Goal: Task Accomplishment & Management: Complete application form

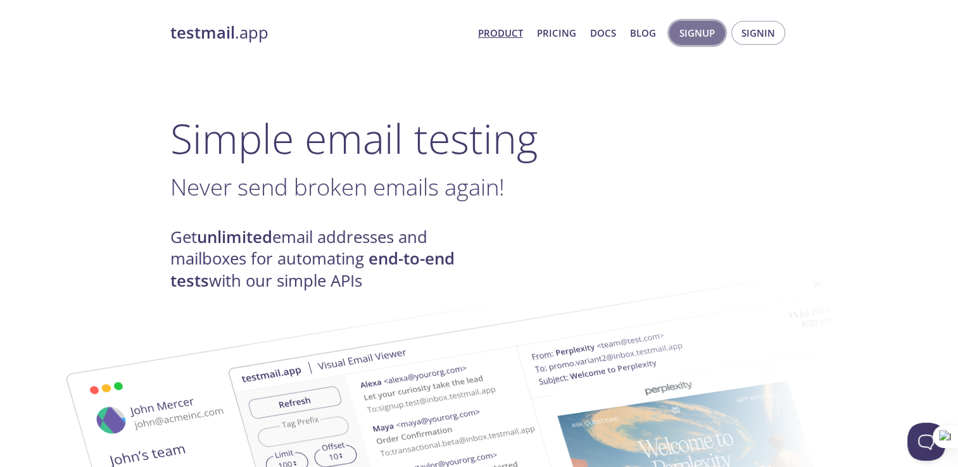
click at [709, 35] on span "Signup" at bounding box center [697, 33] width 35 height 16
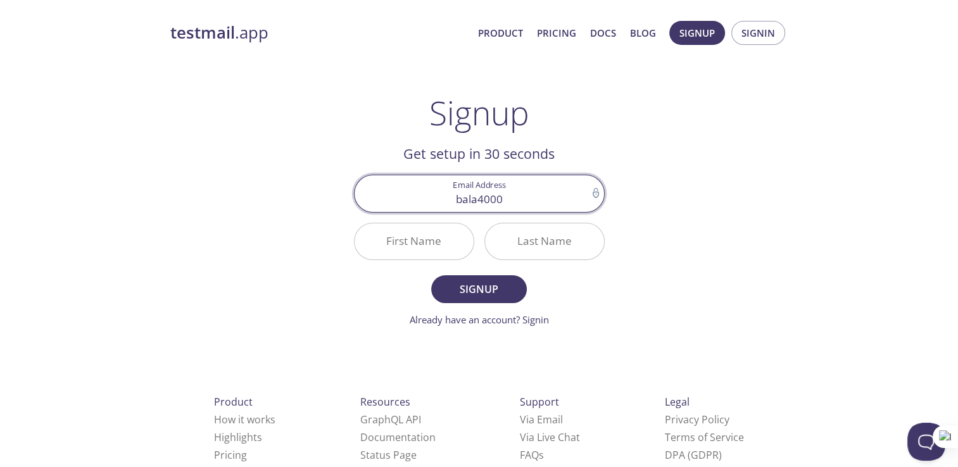
type input "bala4000"
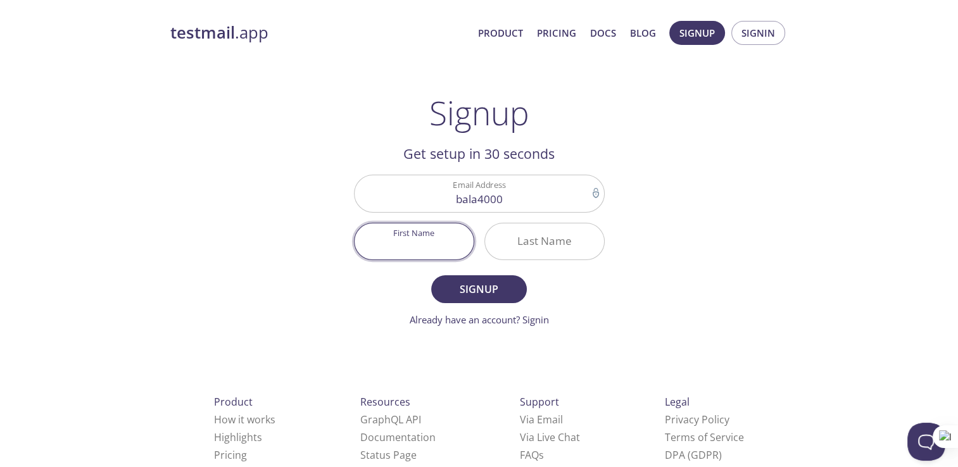
click at [405, 239] on input "First Name" at bounding box center [414, 242] width 119 height 36
type input "[PERSON_NAME]"
click at [533, 239] on input "Last Name" at bounding box center [544, 242] width 119 height 36
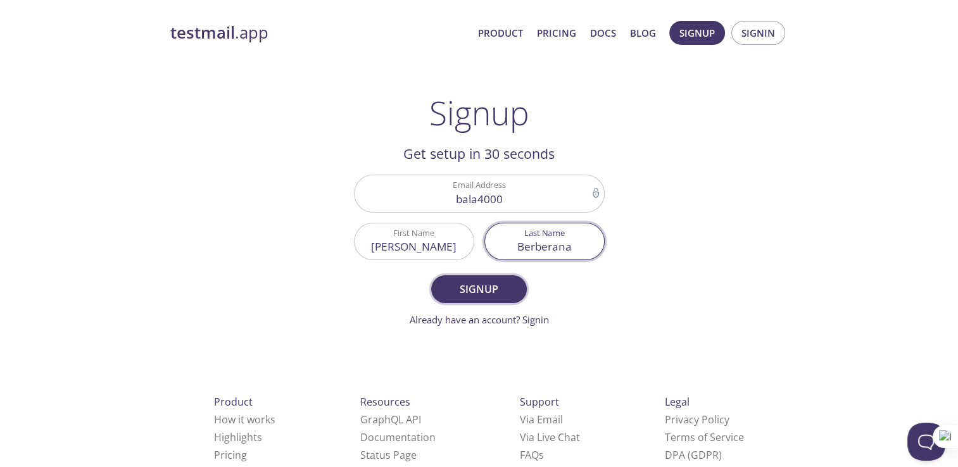
type input "Berberana"
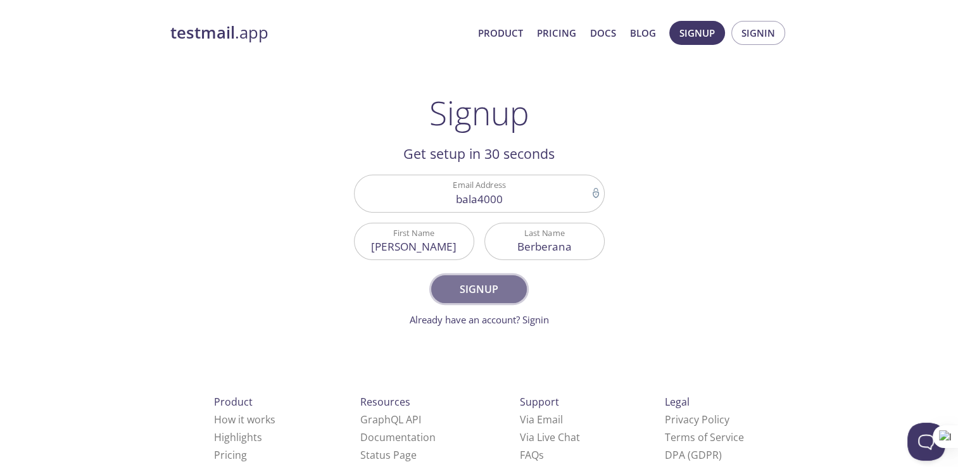
click at [472, 293] on span "Signup" at bounding box center [478, 290] width 67 height 18
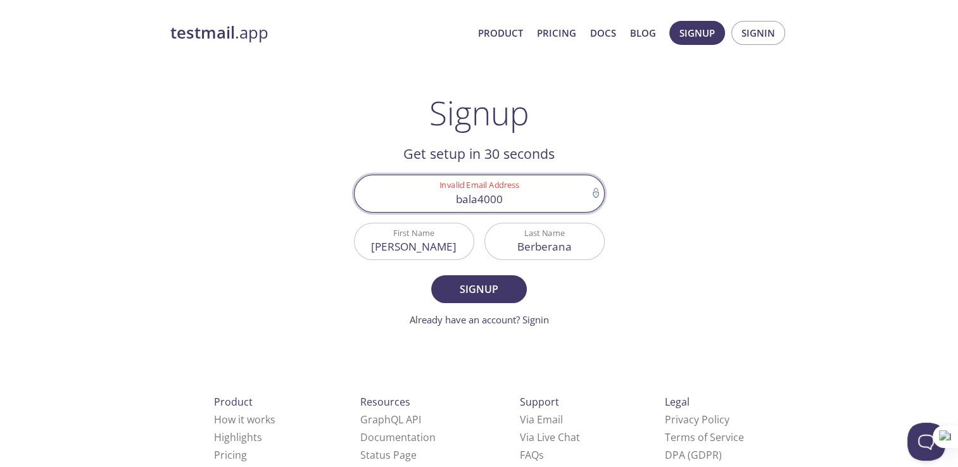
click at [528, 196] on input "bala4000" at bounding box center [480, 193] width 250 height 36
type input "[DOMAIN_NAME]"
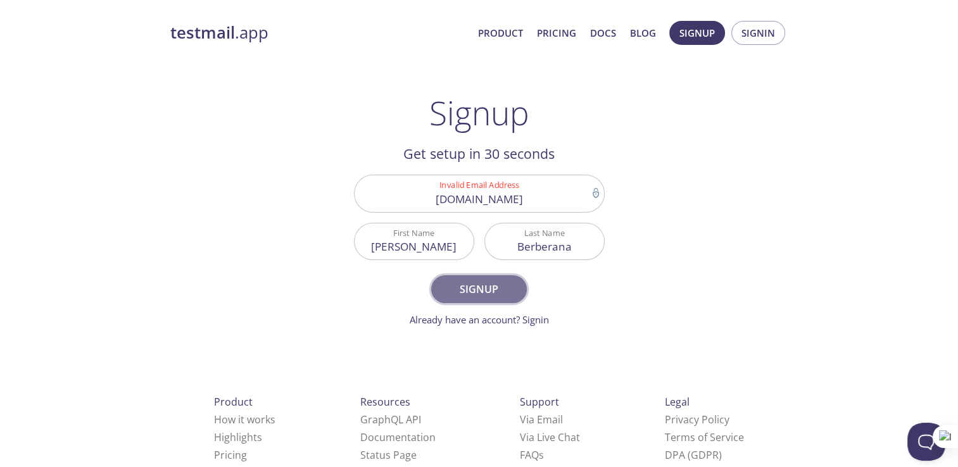
click at [474, 289] on span "Signup" at bounding box center [478, 290] width 67 height 18
